Goal: Go to known website: Access a specific website the user already knows

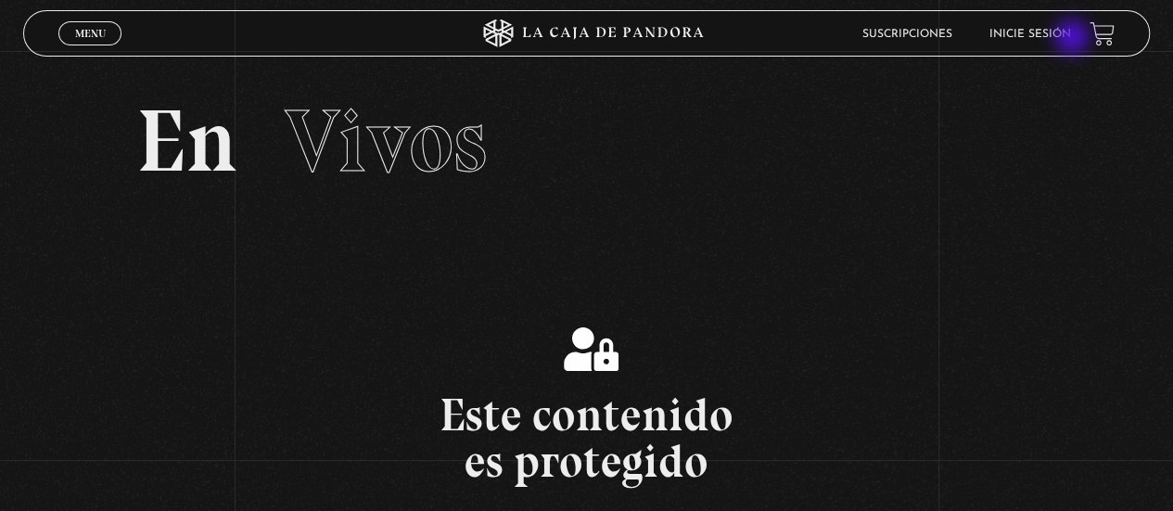
click at [1071, 39] on link "Inicie sesión" at bounding box center [1031, 34] width 82 height 11
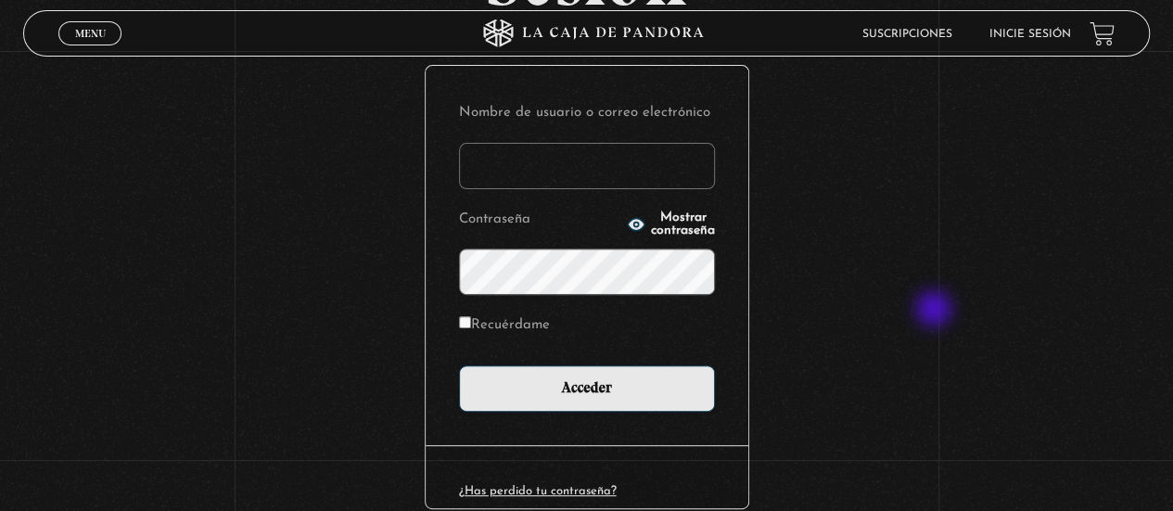
scroll to position [287, 0]
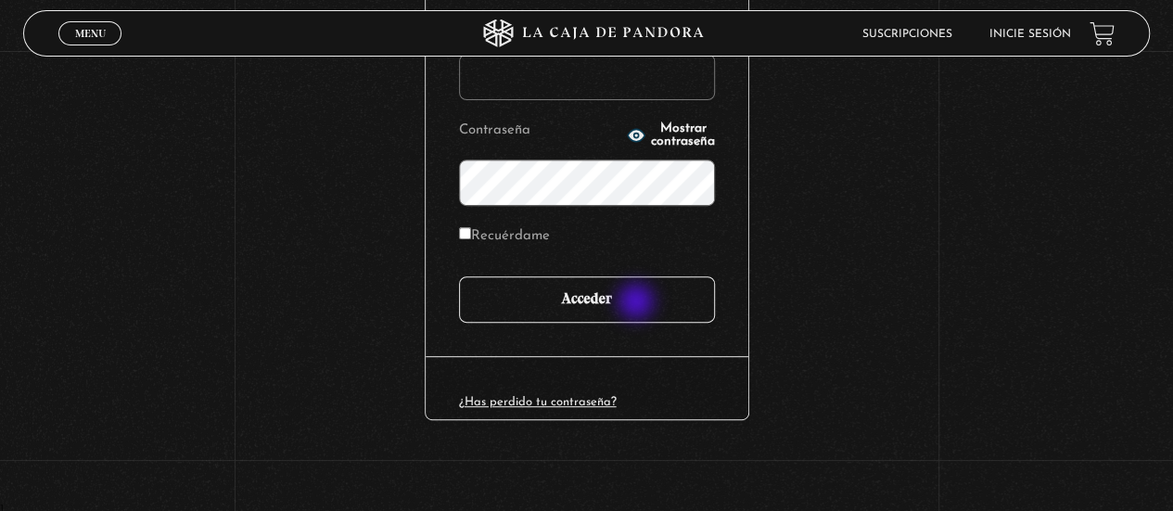
type input "[EMAIL_ADDRESS][DOMAIN_NAME]"
click at [638, 303] on input "Acceder" at bounding box center [587, 299] width 256 height 46
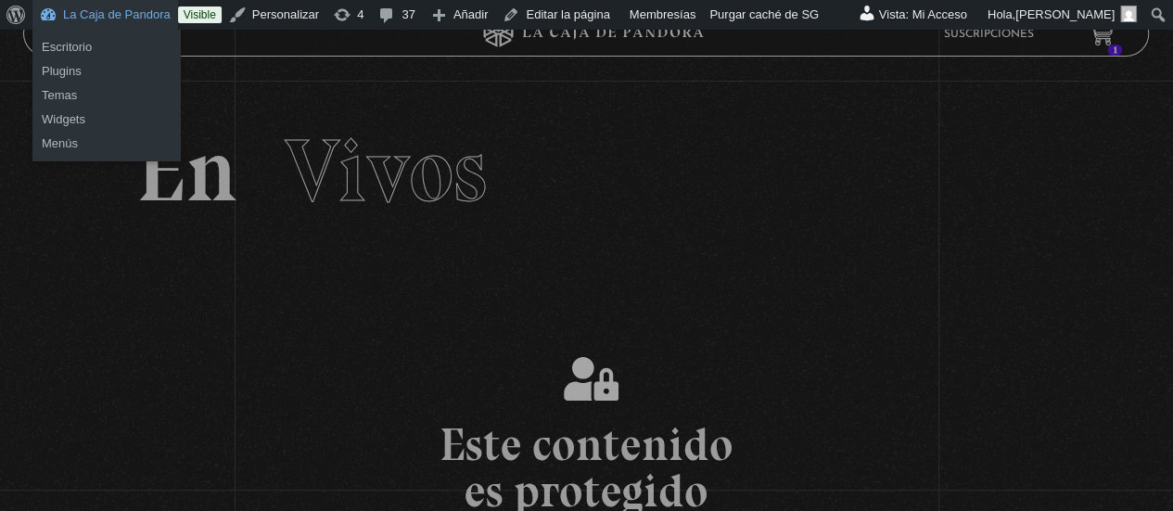
click at [96, 12] on link "La Caja de Pandora" at bounding box center [105, 15] width 146 height 30
